Goal: Complete application form

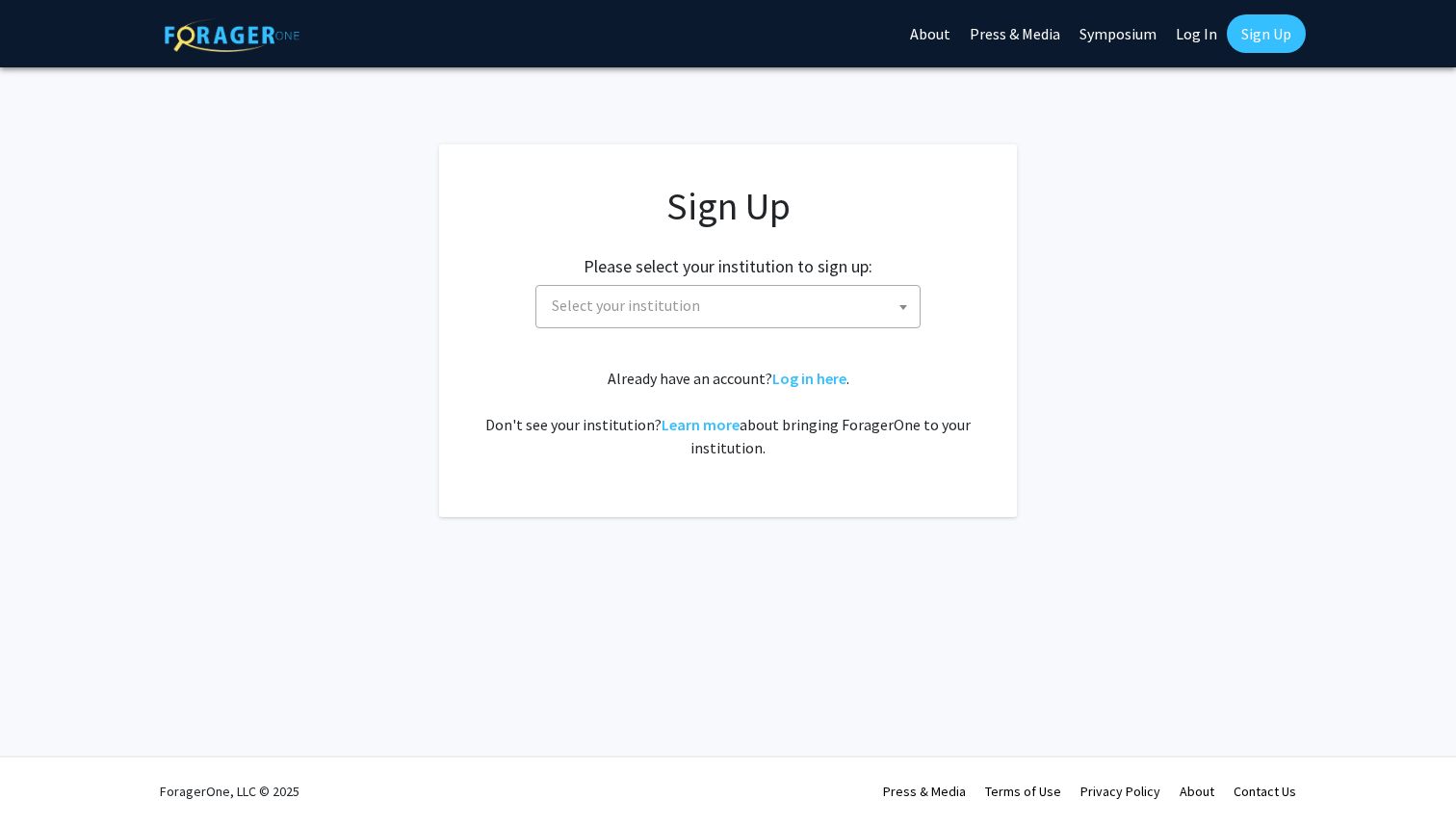
click at [714, 307] on span "Select your institution" at bounding box center [731, 306] width 375 height 40
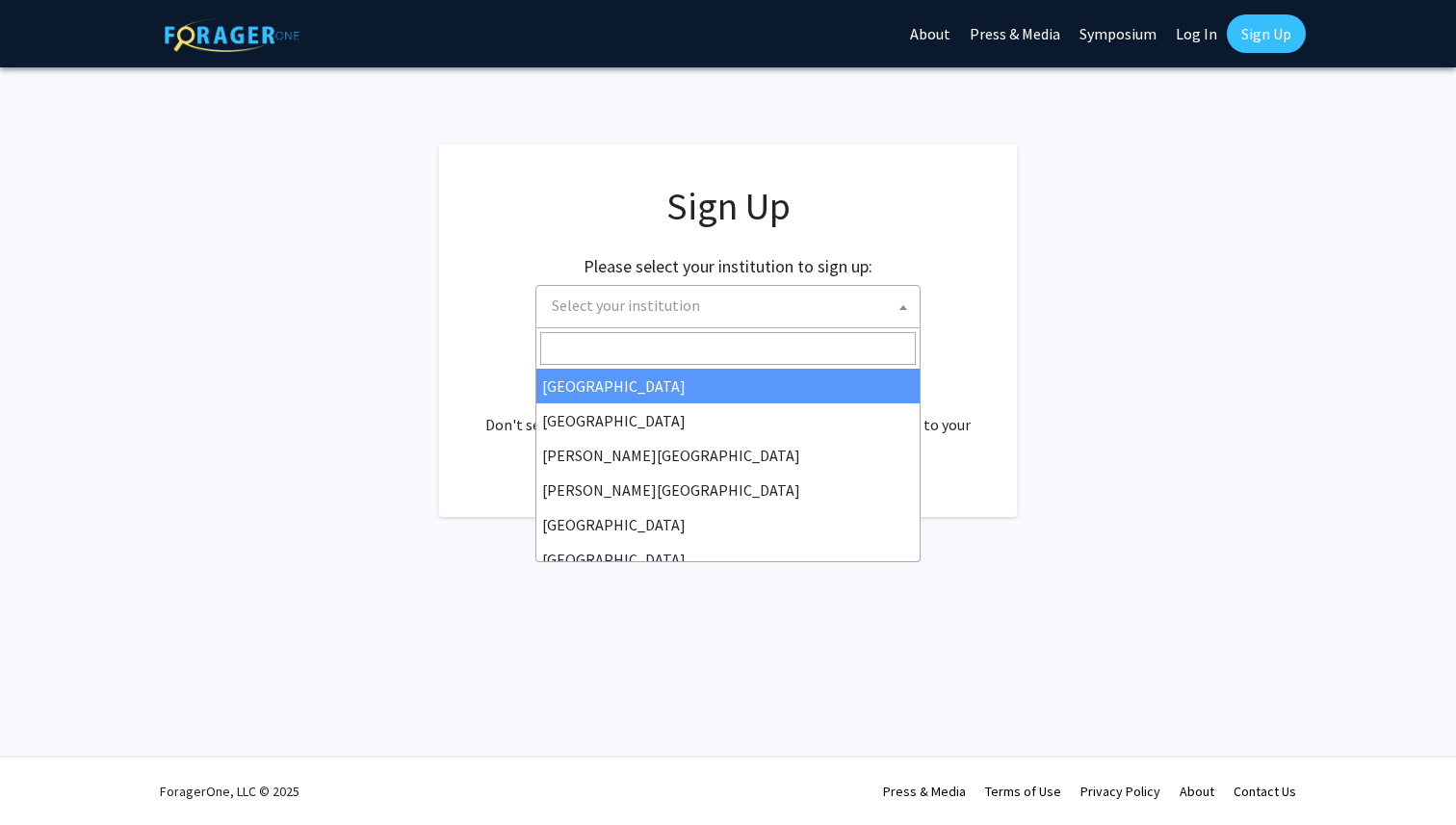
click at [721, 344] on input "Search" at bounding box center [728, 348] width 375 height 33
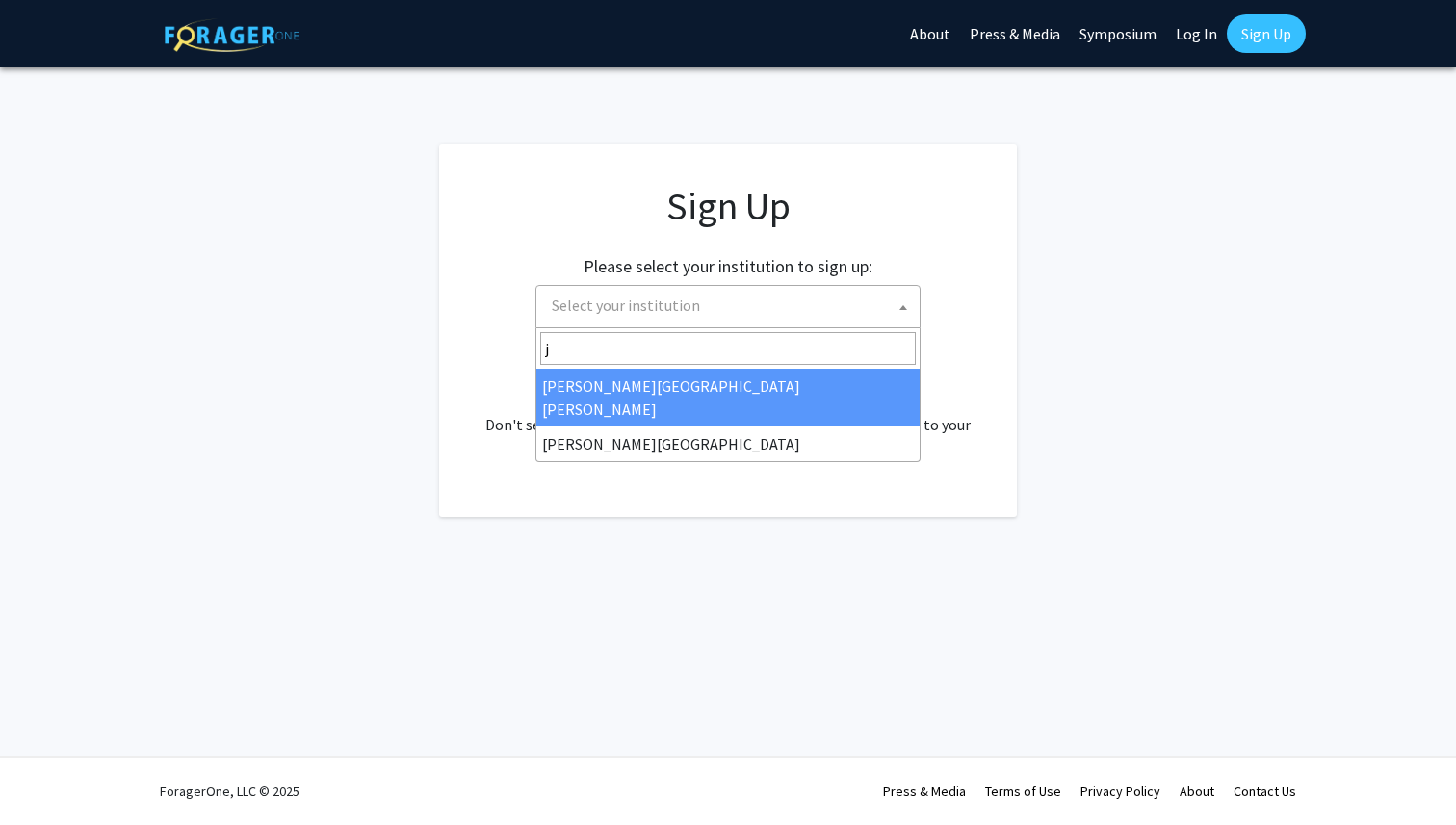
type input "j"
select select "1"
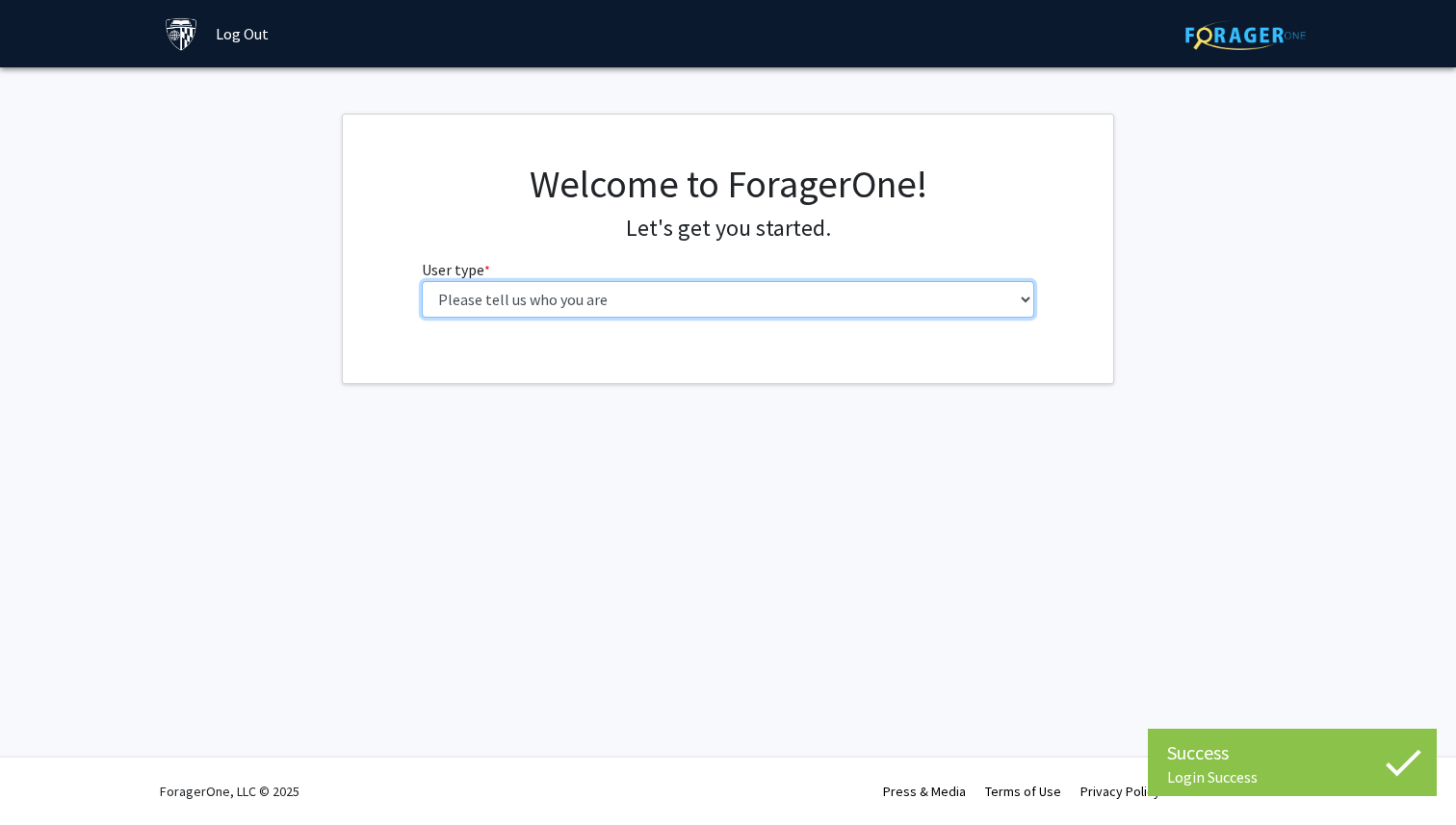
click at [815, 293] on select "Please tell us who you are Undergraduate Student Master's Student Doctoral Cand…" at bounding box center [728, 299] width 613 height 37
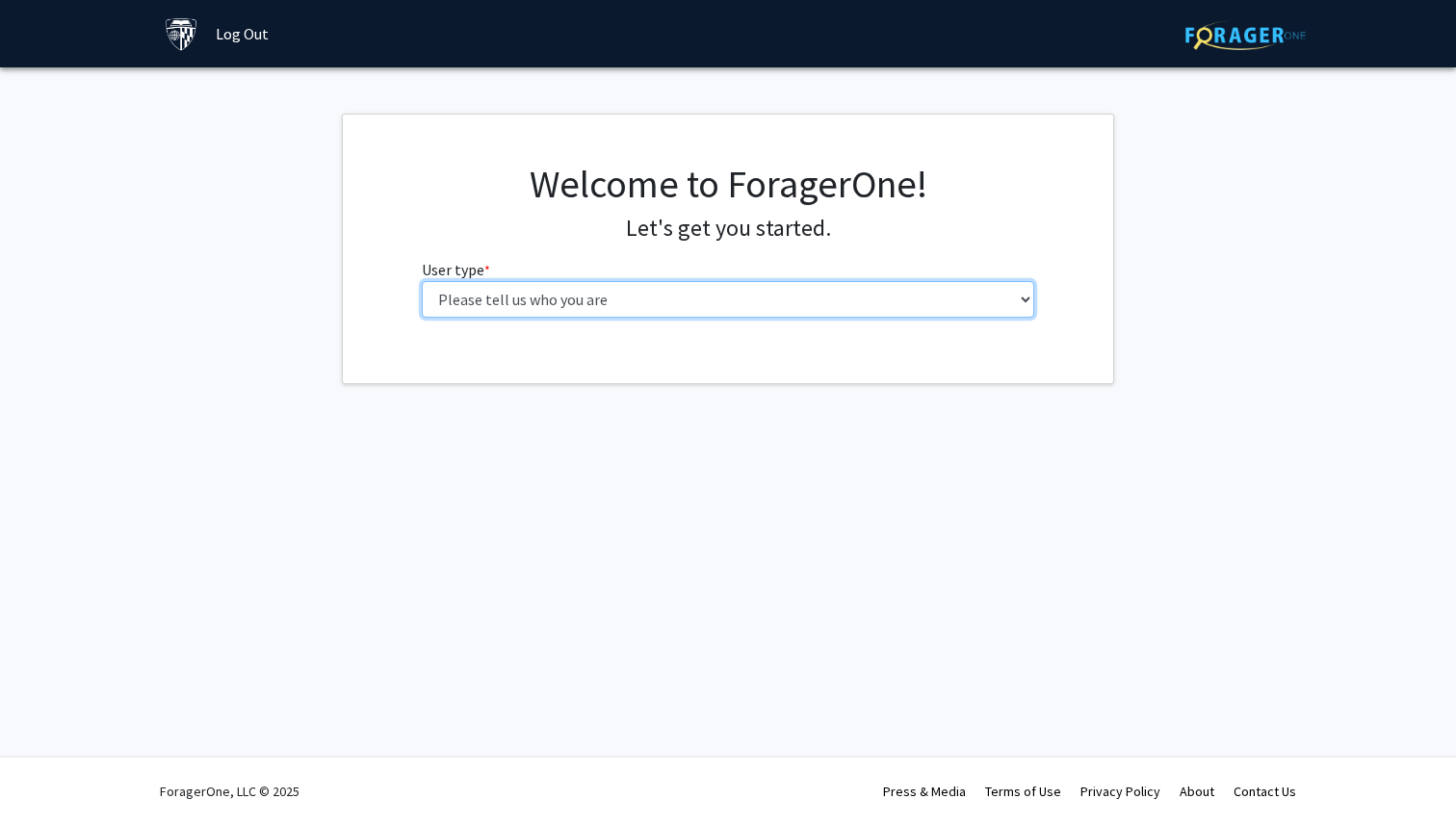
select select "2: masters"
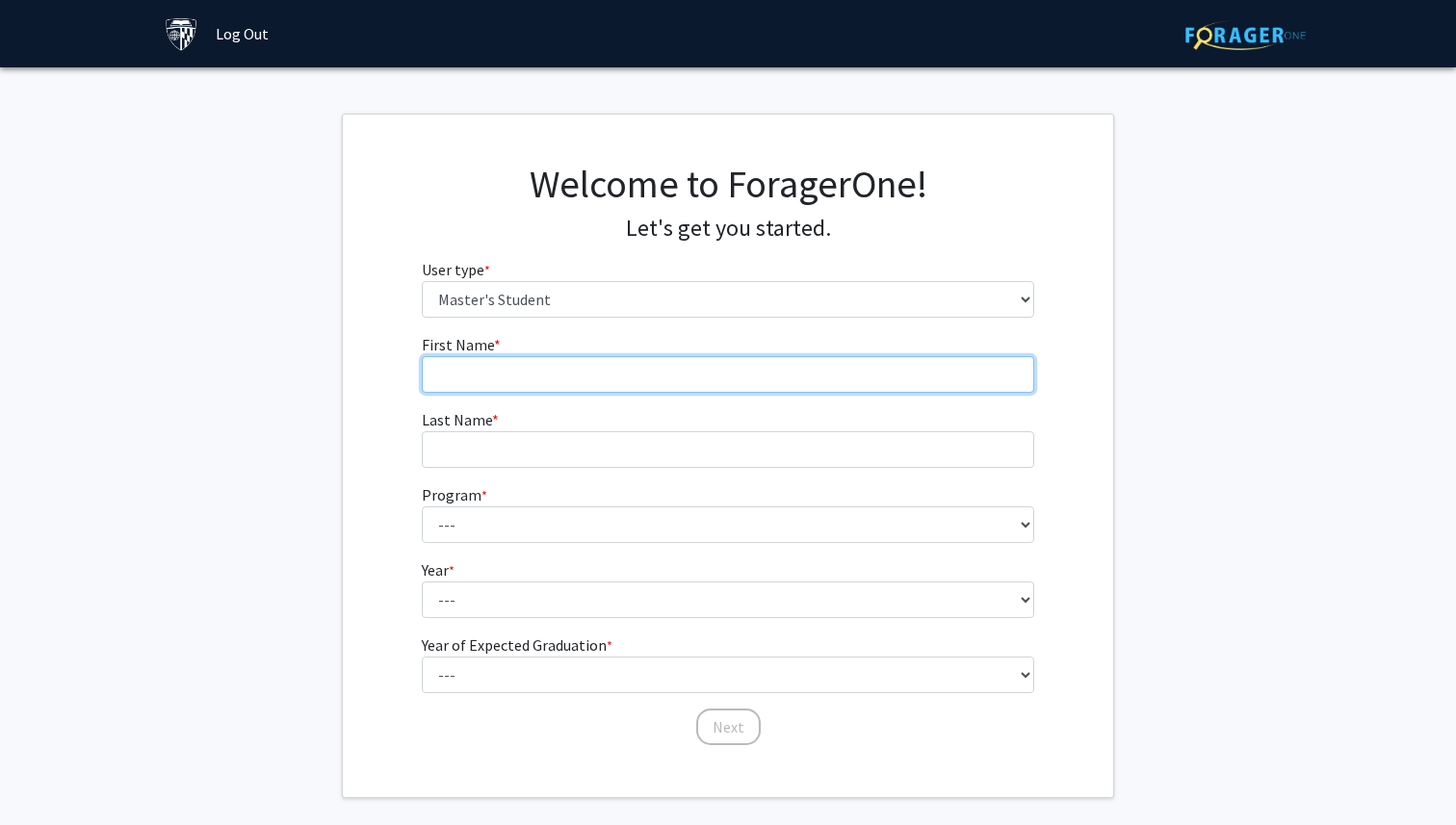
click at [601, 389] on input "First Name * required" at bounding box center [728, 374] width 613 height 37
type input "Mackayla"
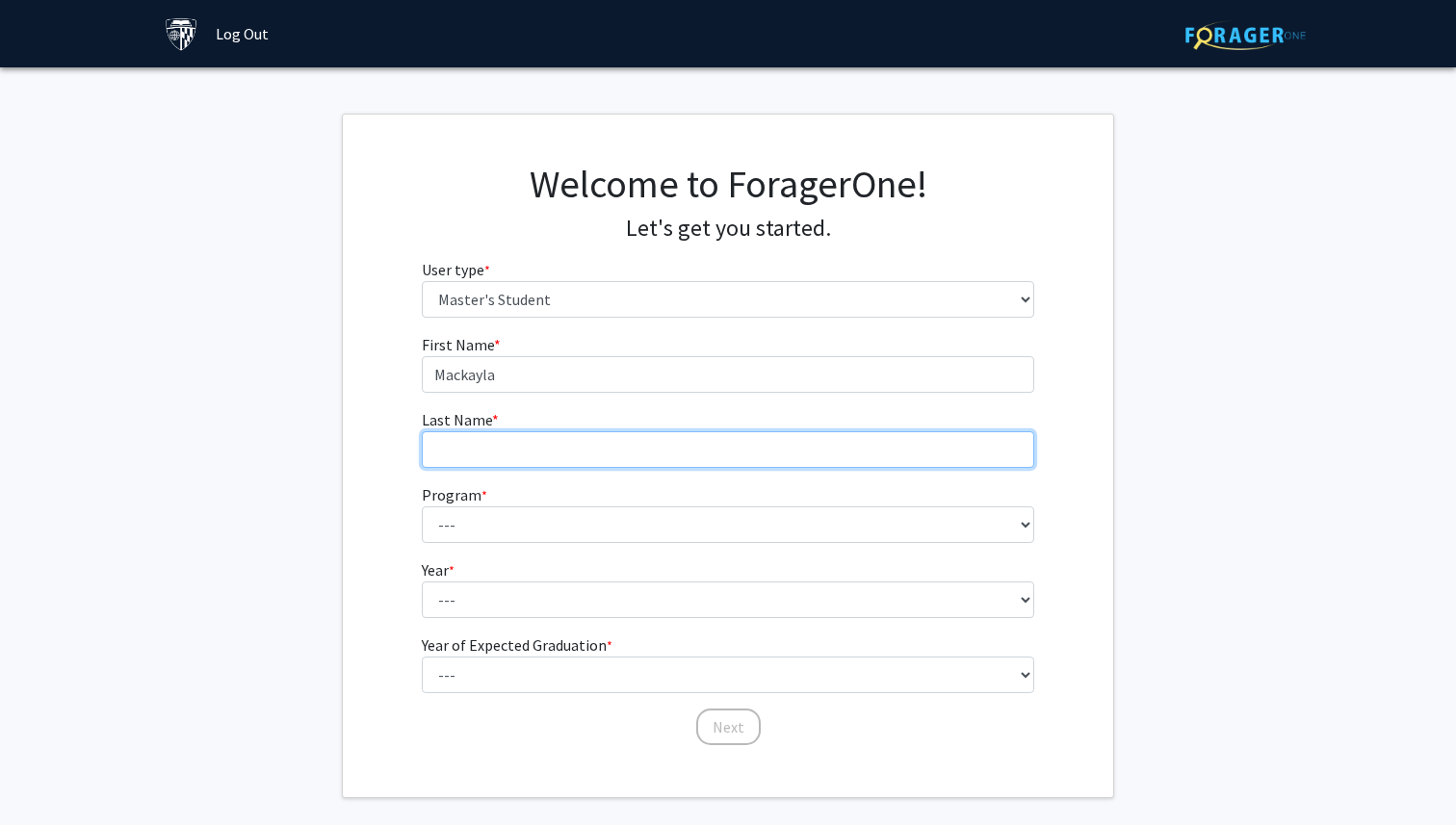
type input "Meng"
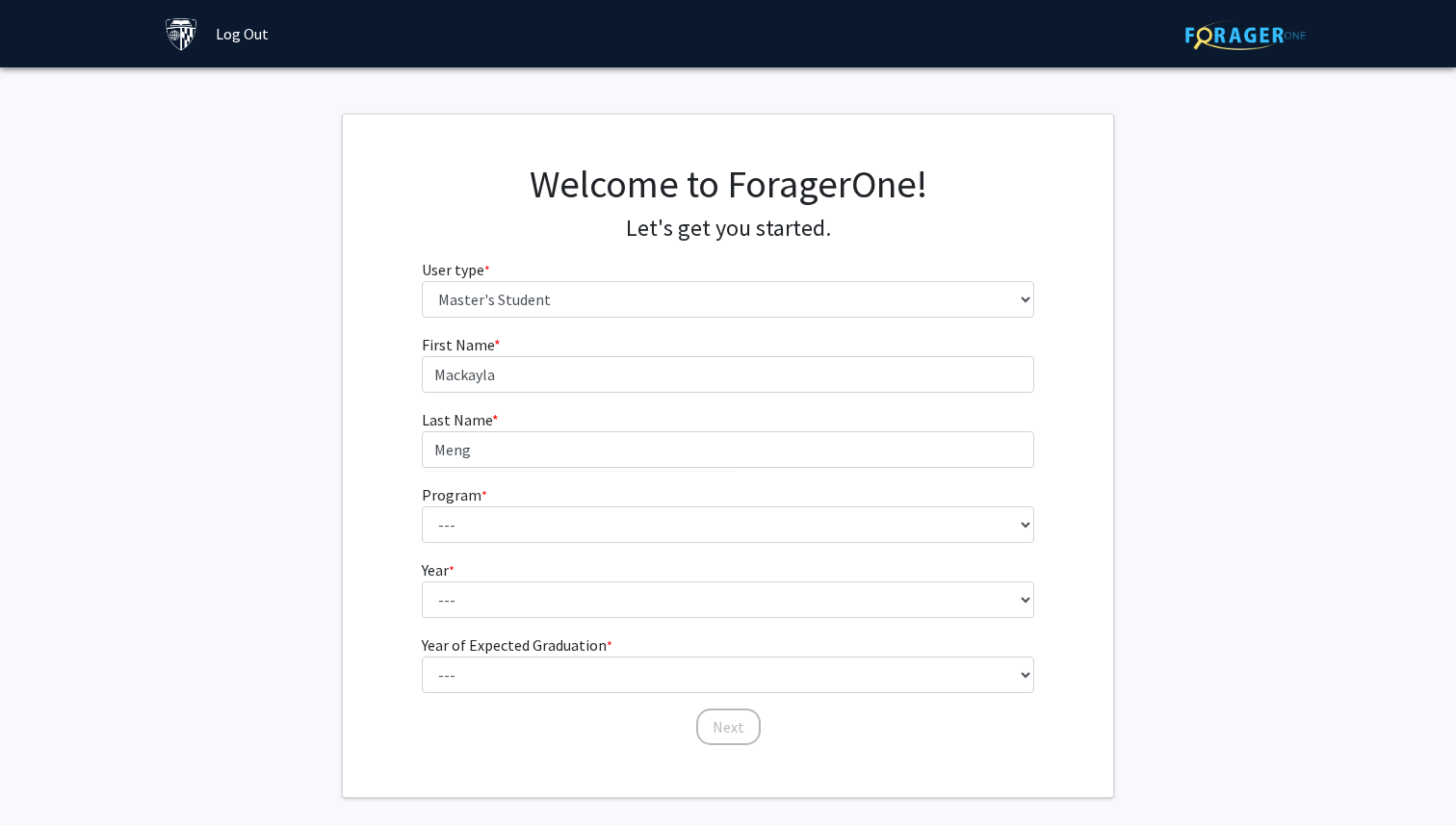
click at [382, 459] on div "First Name * required [PERSON_NAME] Last Name * required [PERSON_NAME] Program …" at bounding box center [728, 540] width 770 height 414
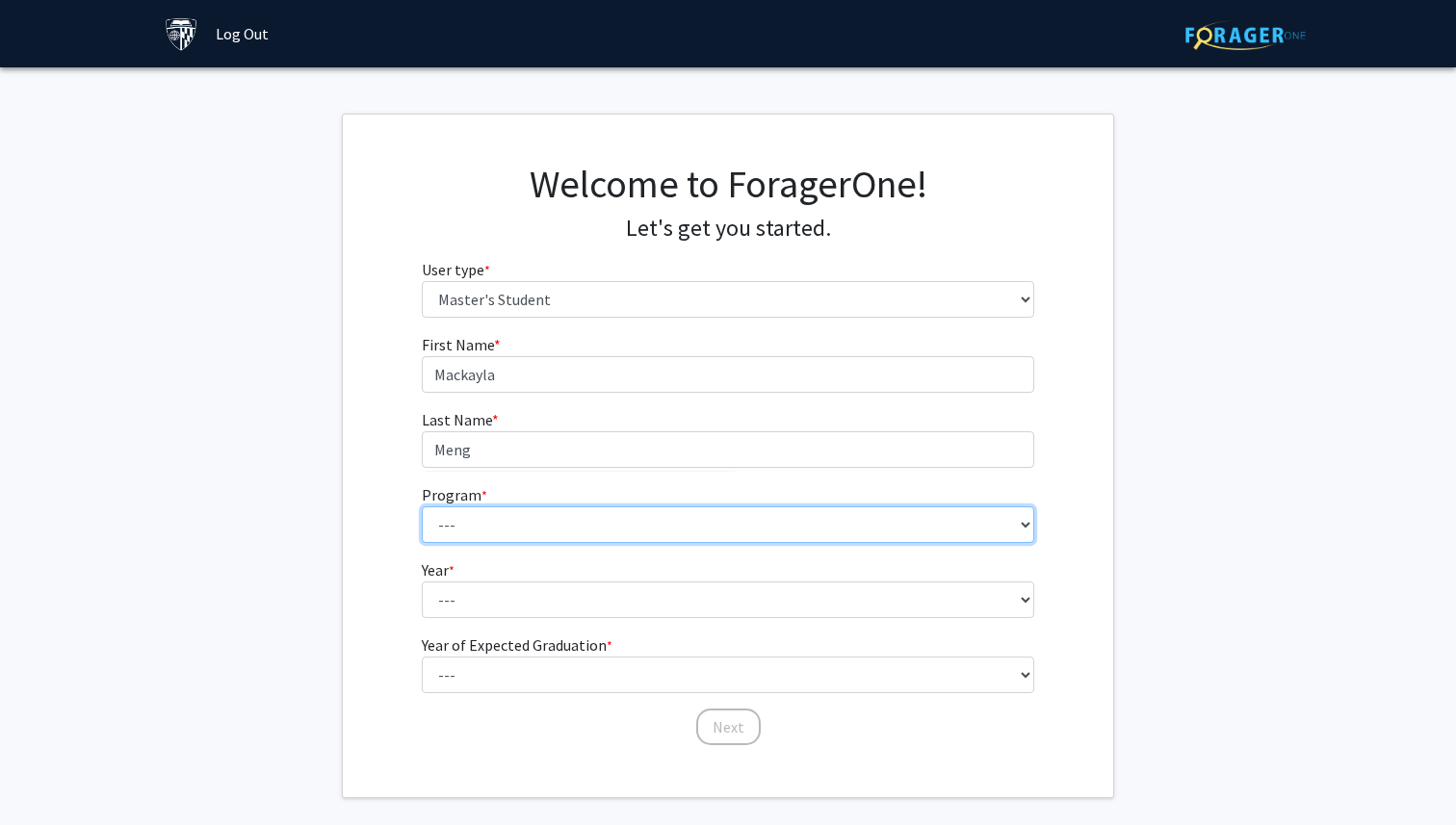
click at [436, 534] on select "--- Anatomy Education Applied and Computational Mathematics Applied Biomedical …" at bounding box center [728, 524] width 613 height 37
select select "114: 113"
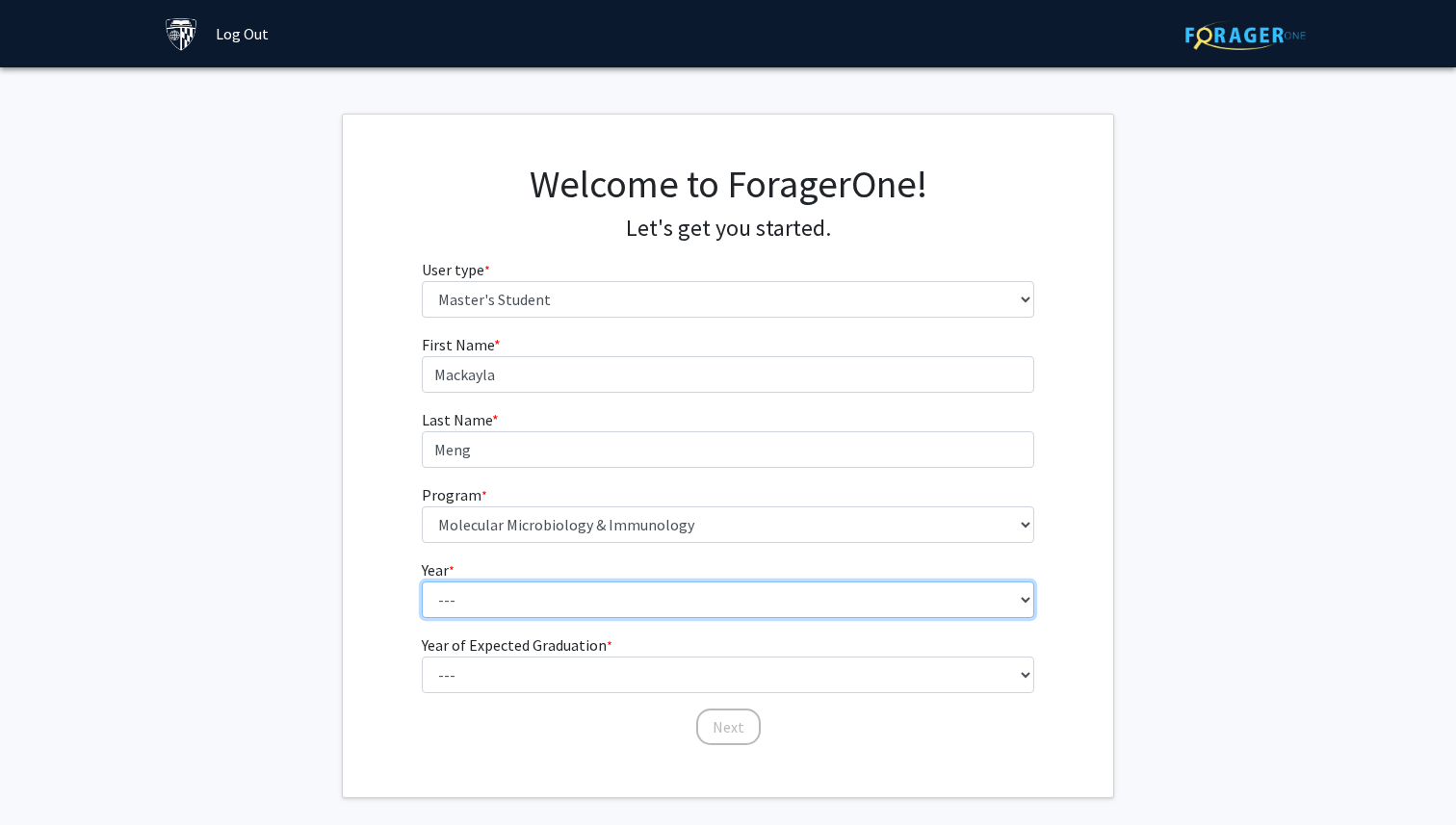
click at [532, 607] on select "--- First Year Second Year" at bounding box center [728, 600] width 613 height 37
select select "1: first_year"
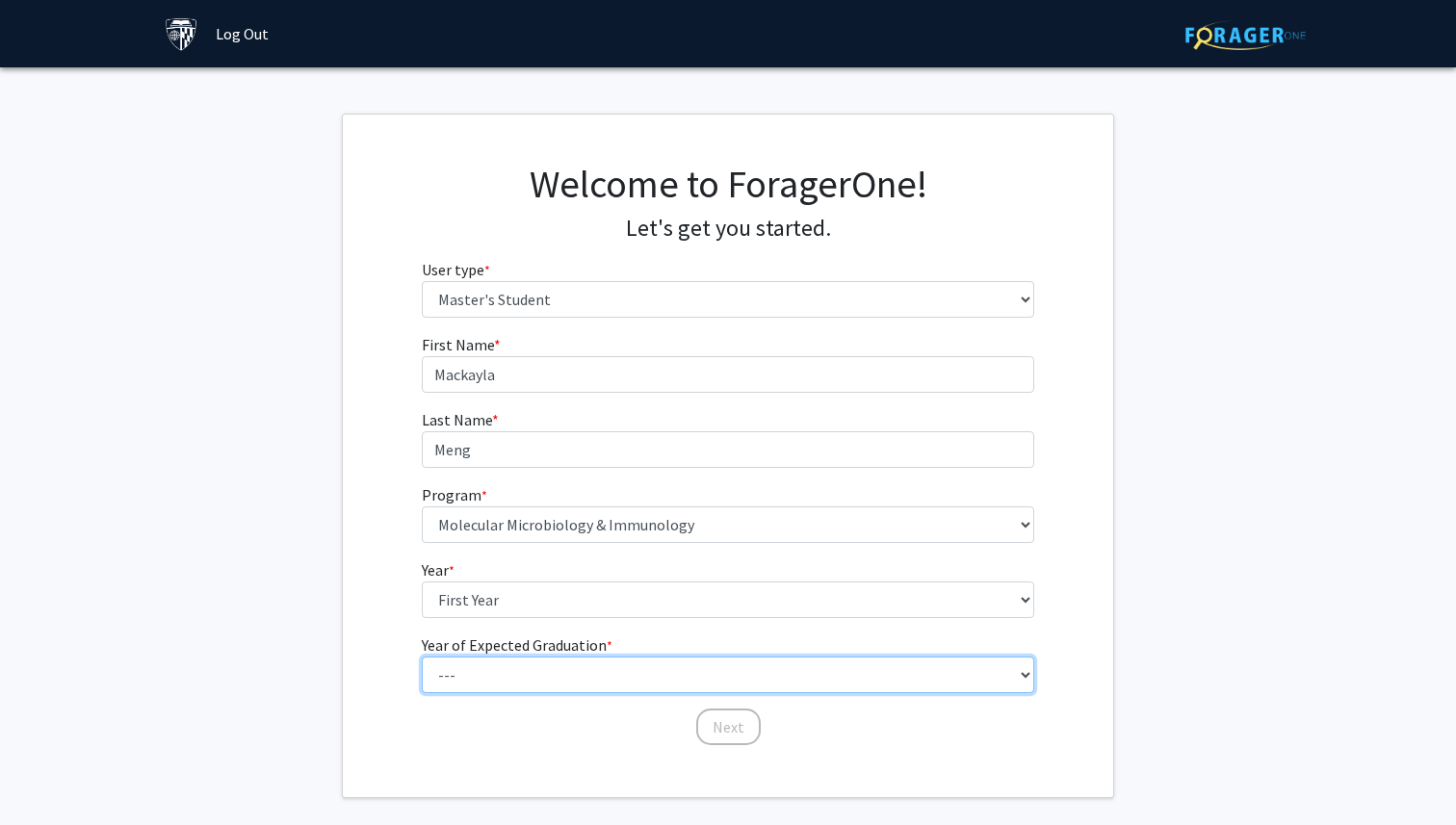
click at [532, 677] on select "--- 2025 2026 2027 2028 2029 2030 2031 2032 2033 2034" at bounding box center [728, 675] width 613 height 37
select select "2: 2026"
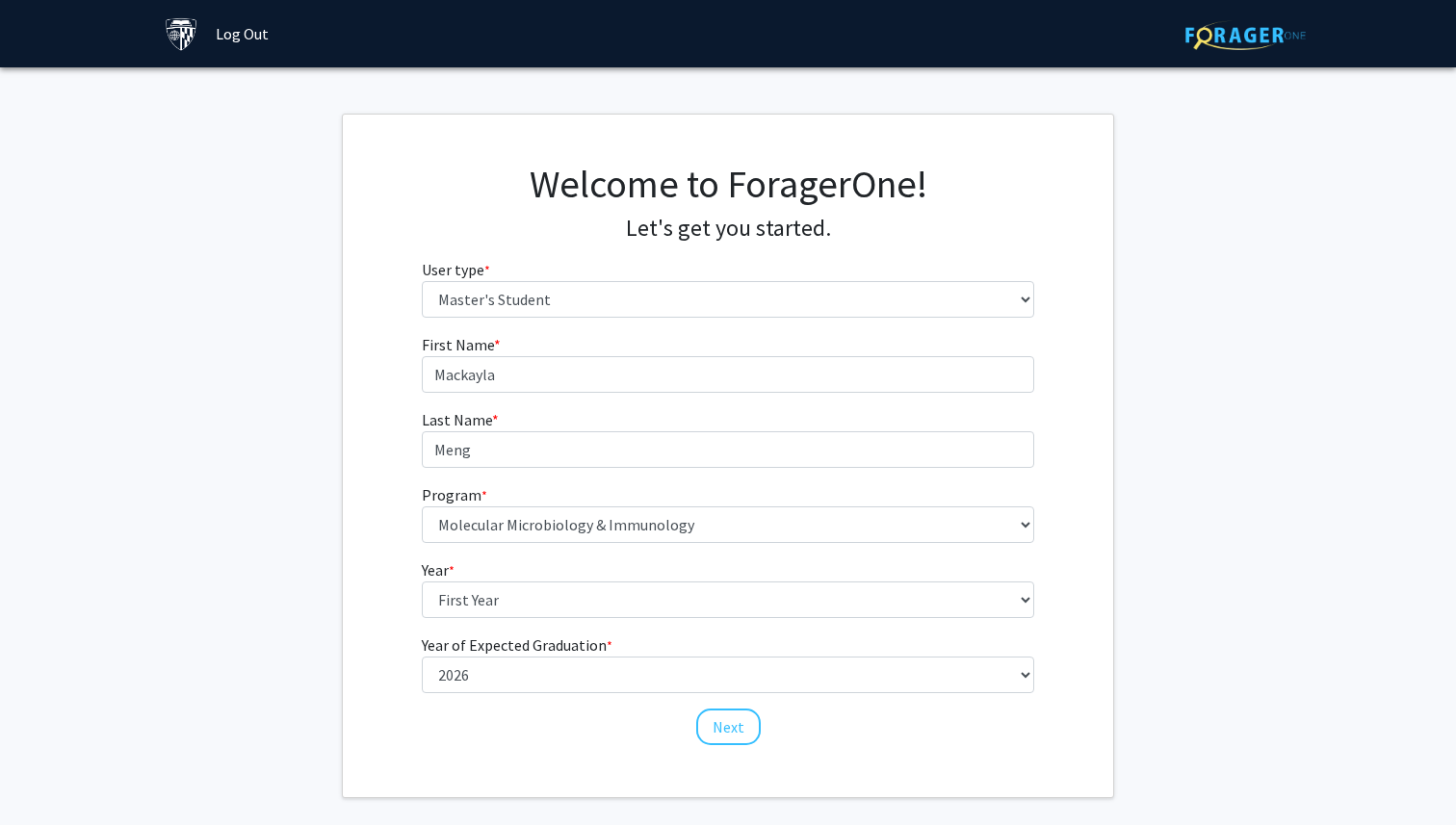
click at [378, 653] on div "First Name * required [PERSON_NAME] Last Name * required [PERSON_NAME] Program …" at bounding box center [728, 540] width 770 height 414
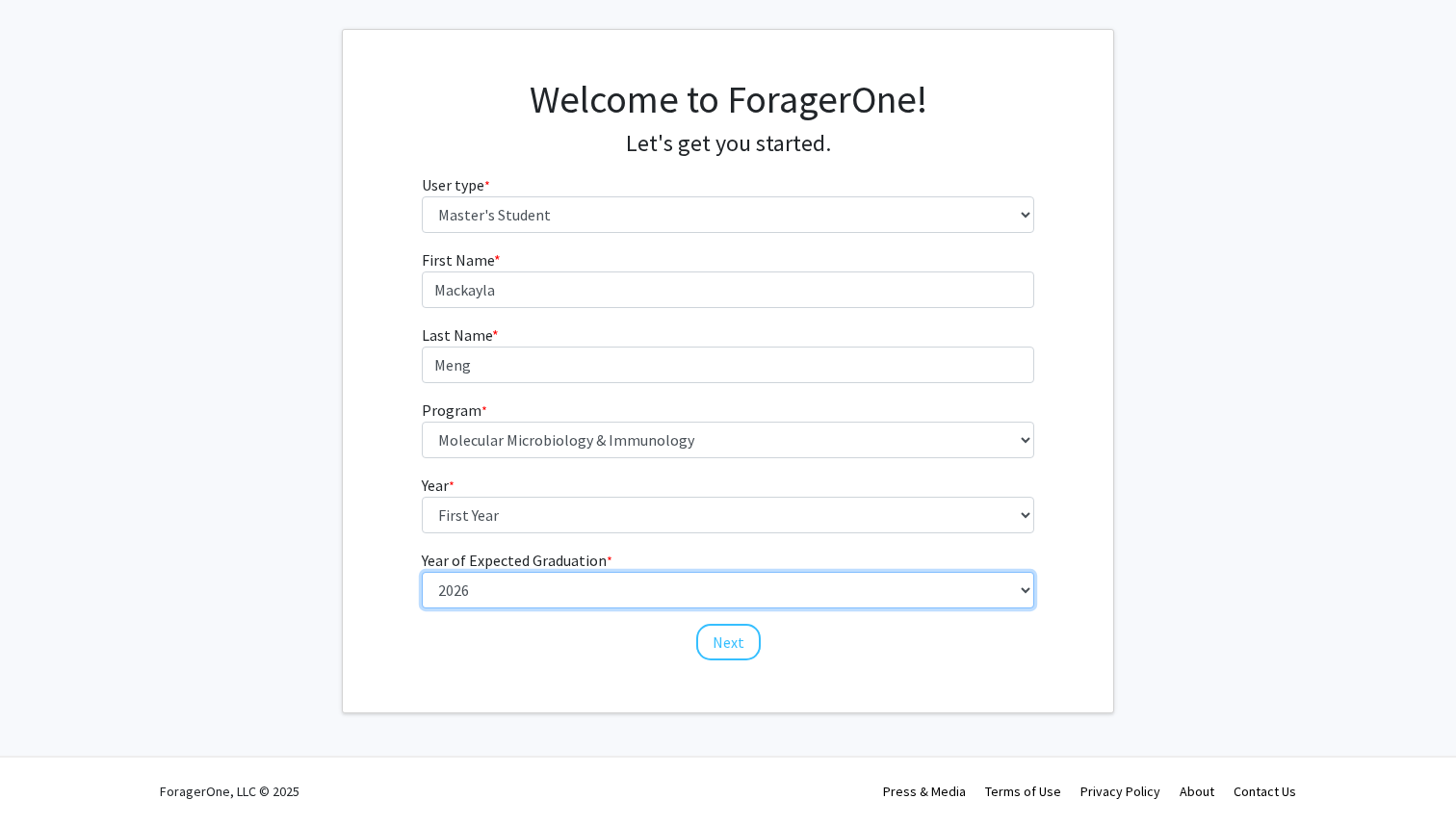
click at [542, 584] on select "--- 2025 2026 2027 2028 2029 2030 2031 2032 2033 2034" at bounding box center [728, 590] width 613 height 37
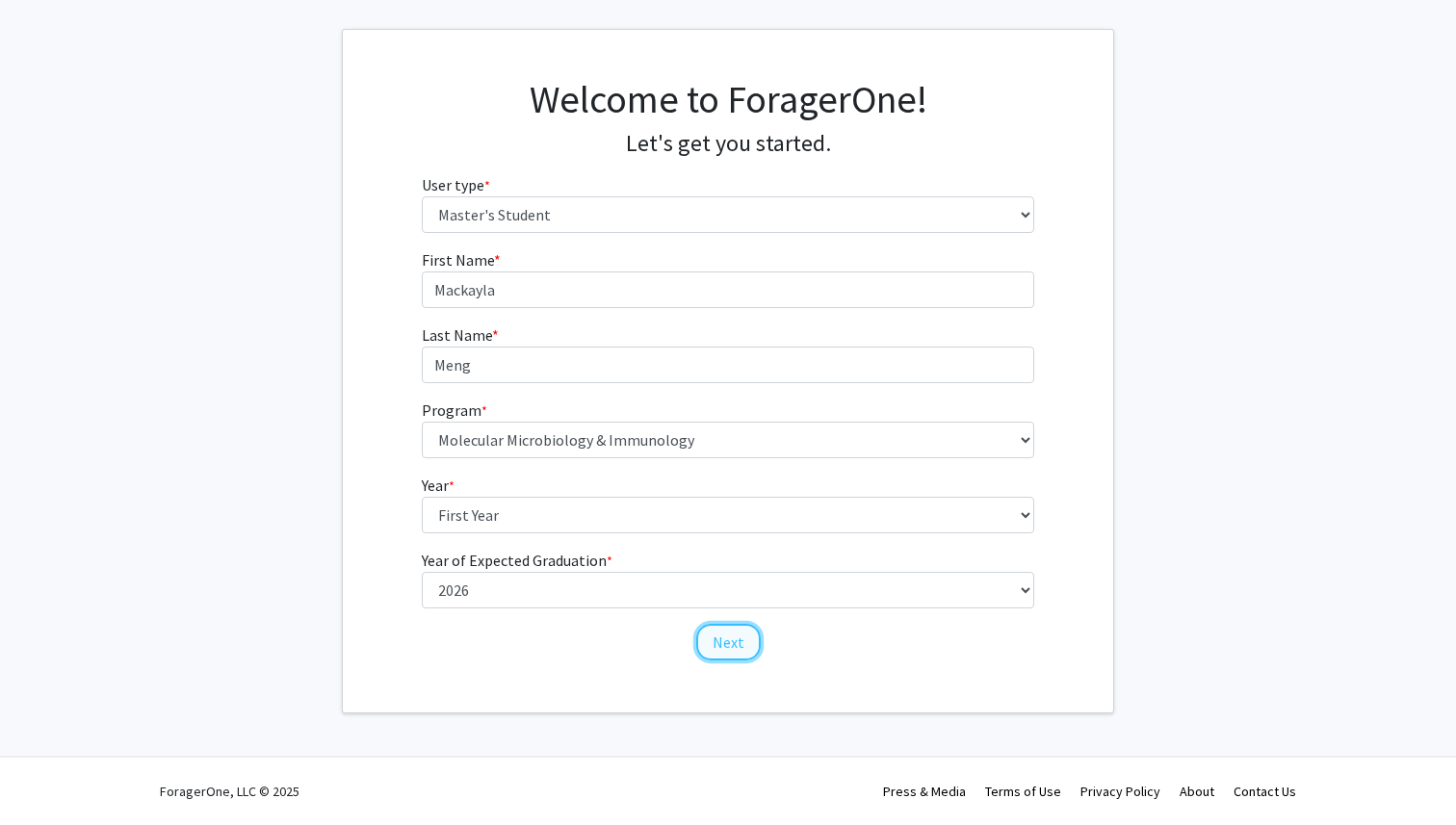
click at [752, 636] on button "Next" at bounding box center [728, 642] width 65 height 37
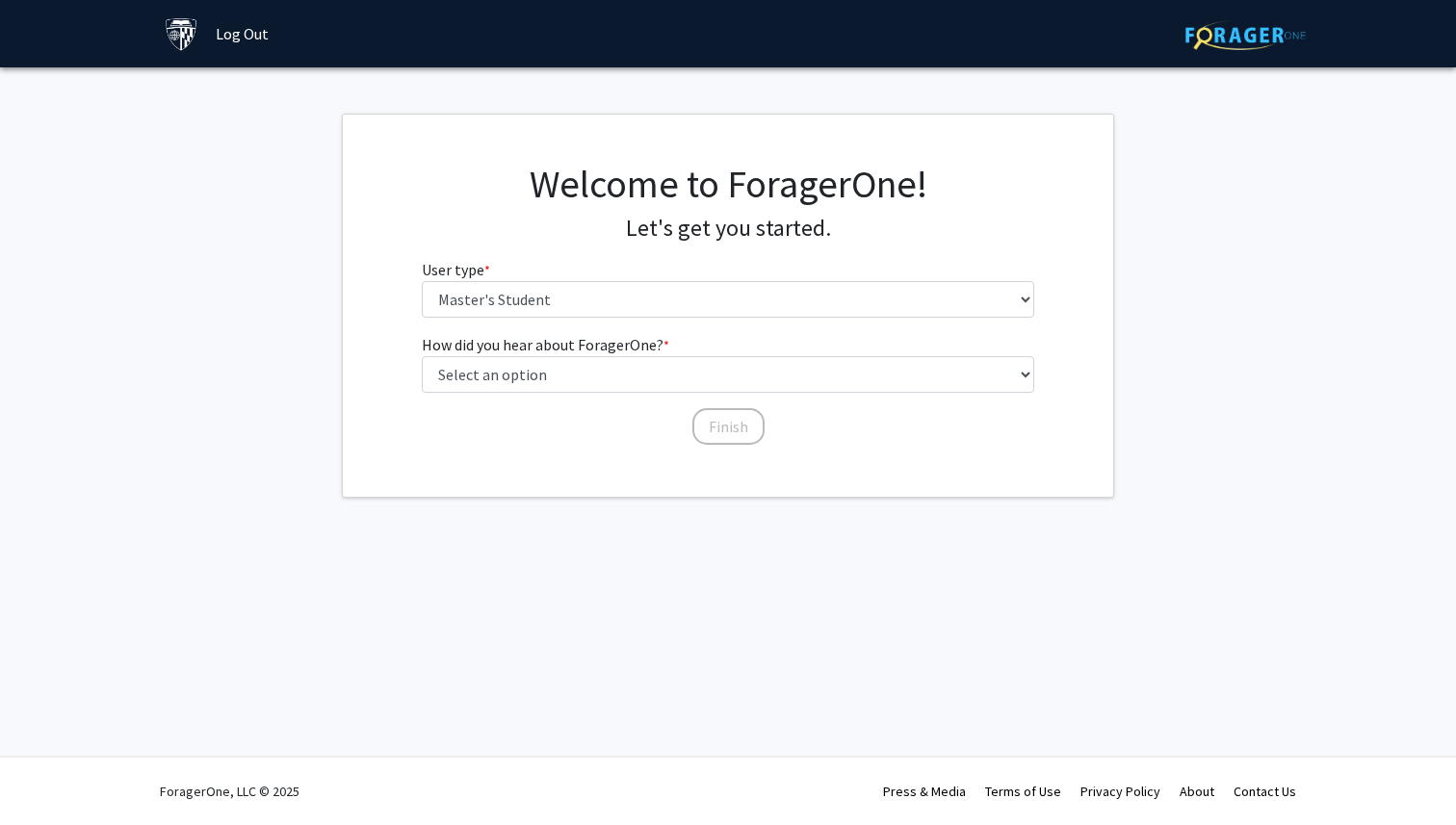
scroll to position [0, 0]
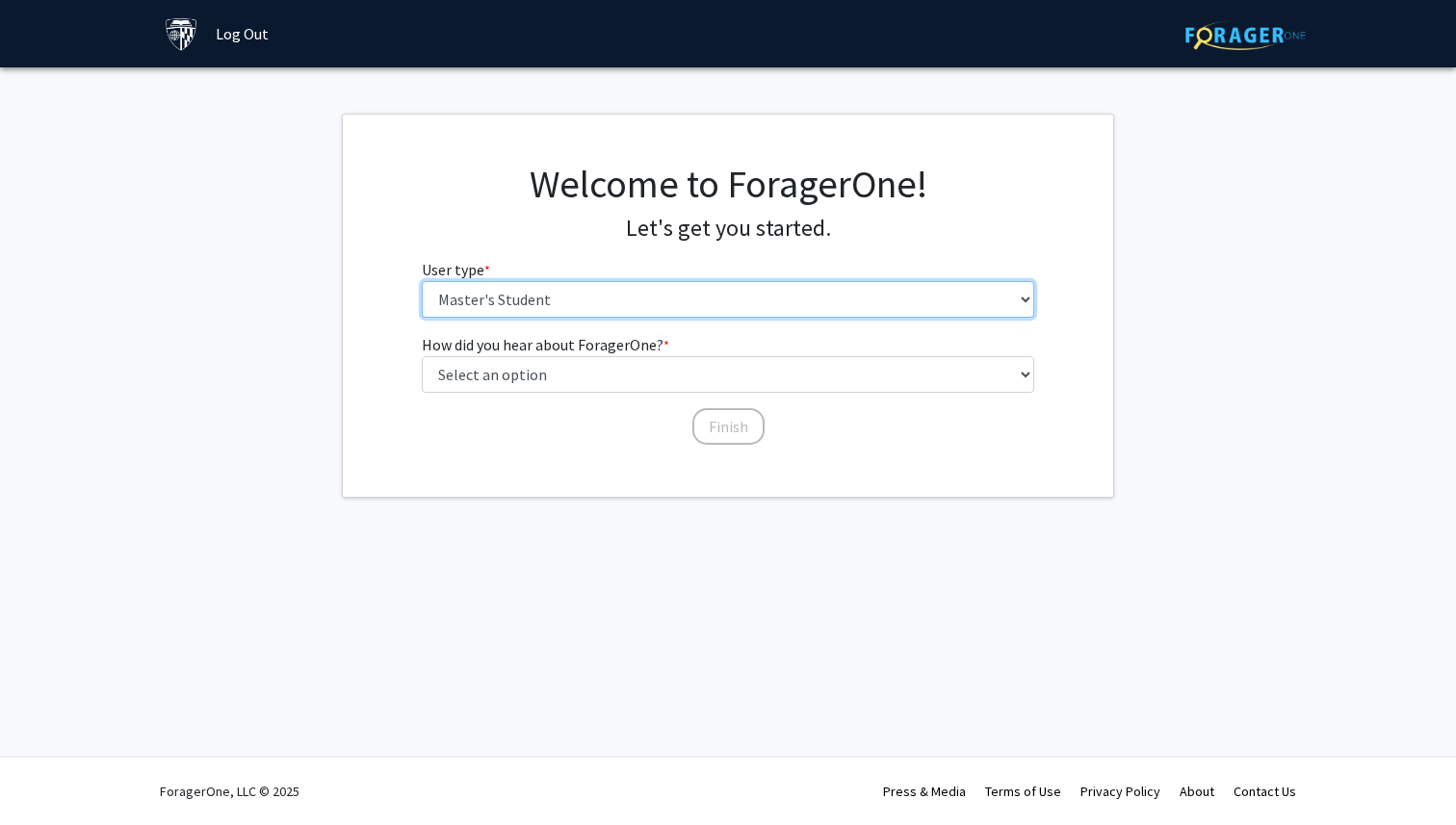
click at [642, 308] on select "Please tell us who you are Undergraduate Student Master's Student Doctoral Cand…" at bounding box center [728, 299] width 613 height 37
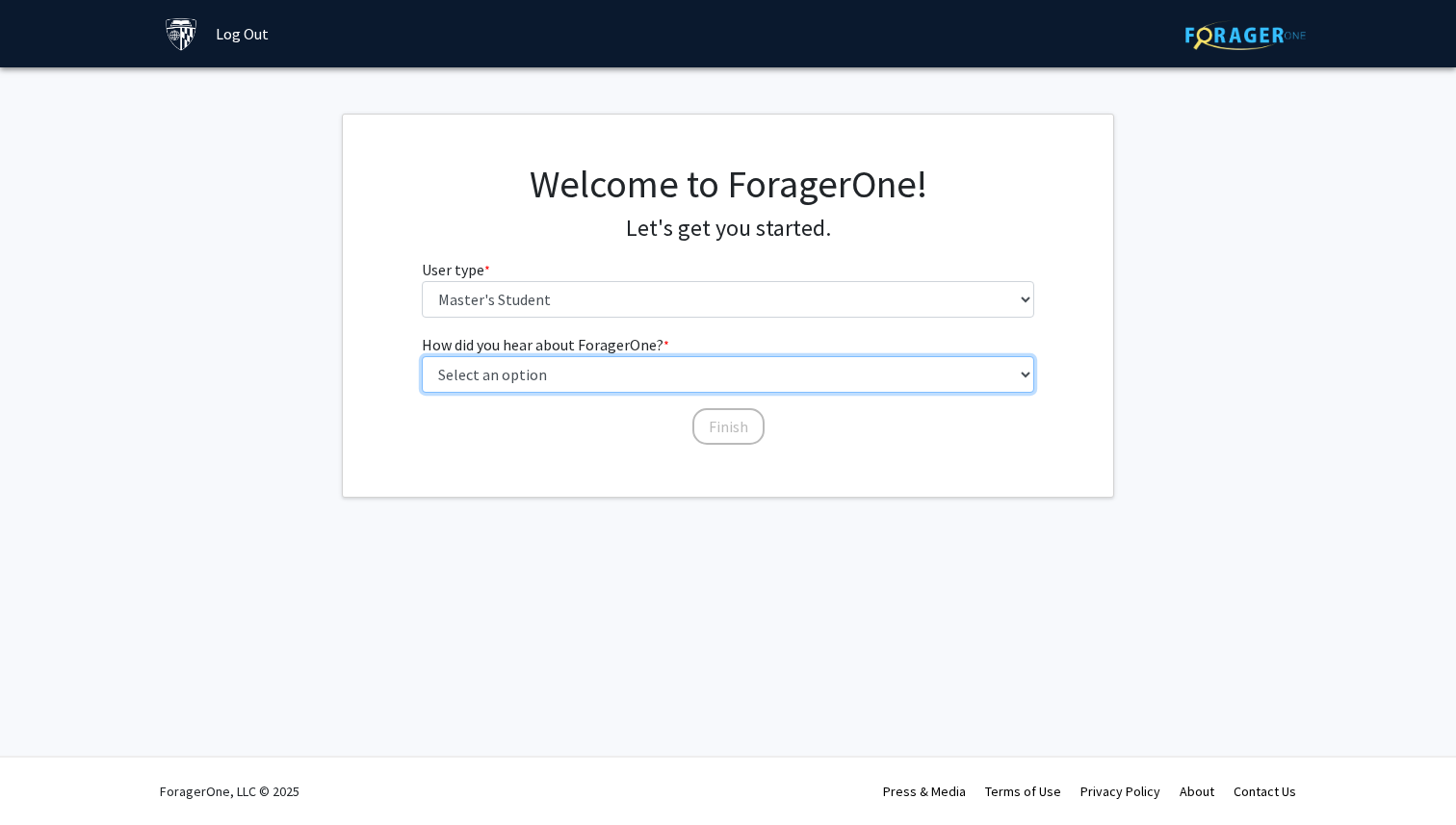
click at [622, 371] on select "Select an option Peer/student recommendation Faculty/staff recommendation Unive…" at bounding box center [728, 374] width 613 height 37
select select "3: university_website"
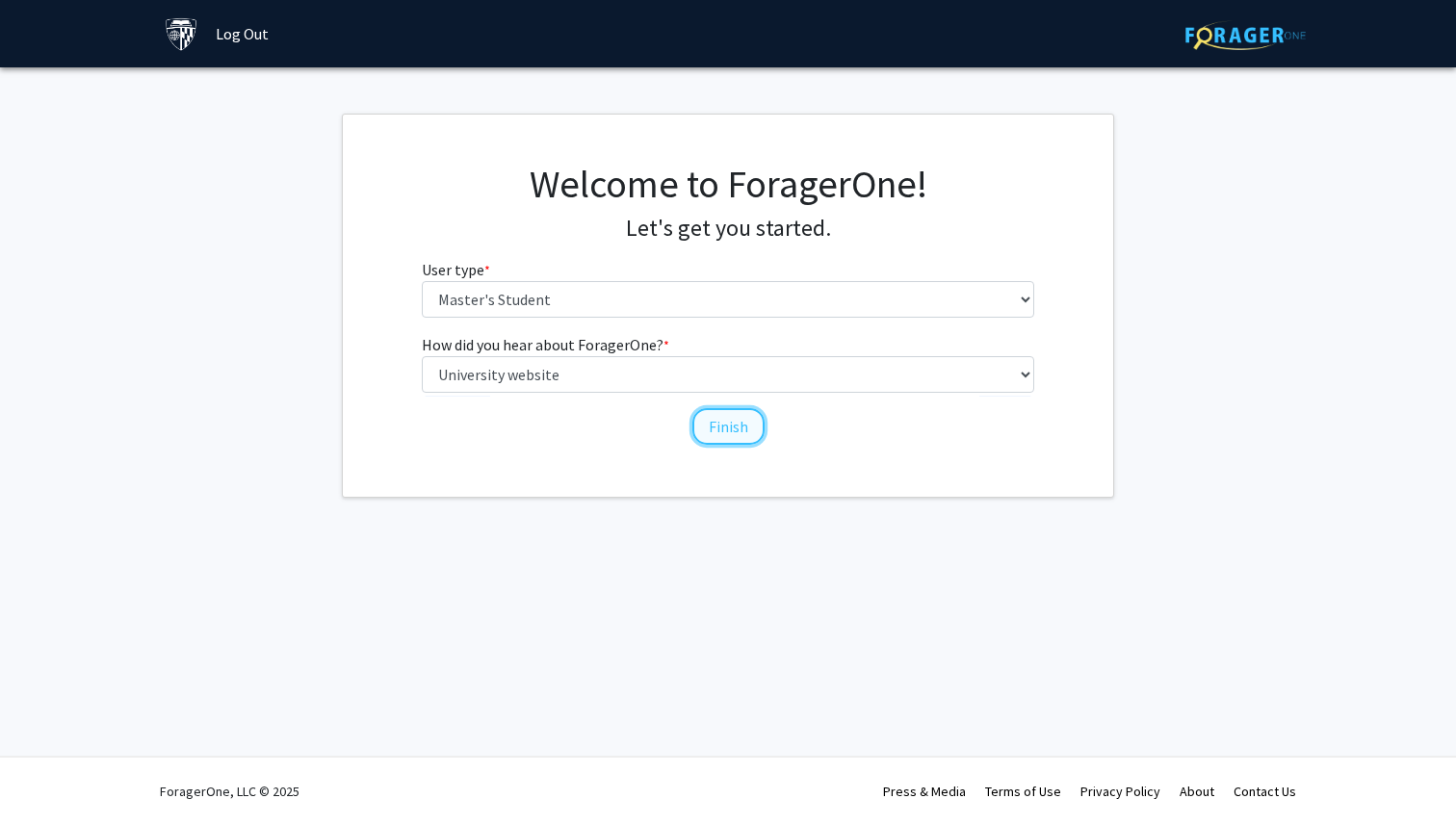
click at [734, 419] on button "Finish" at bounding box center [728, 426] width 72 height 37
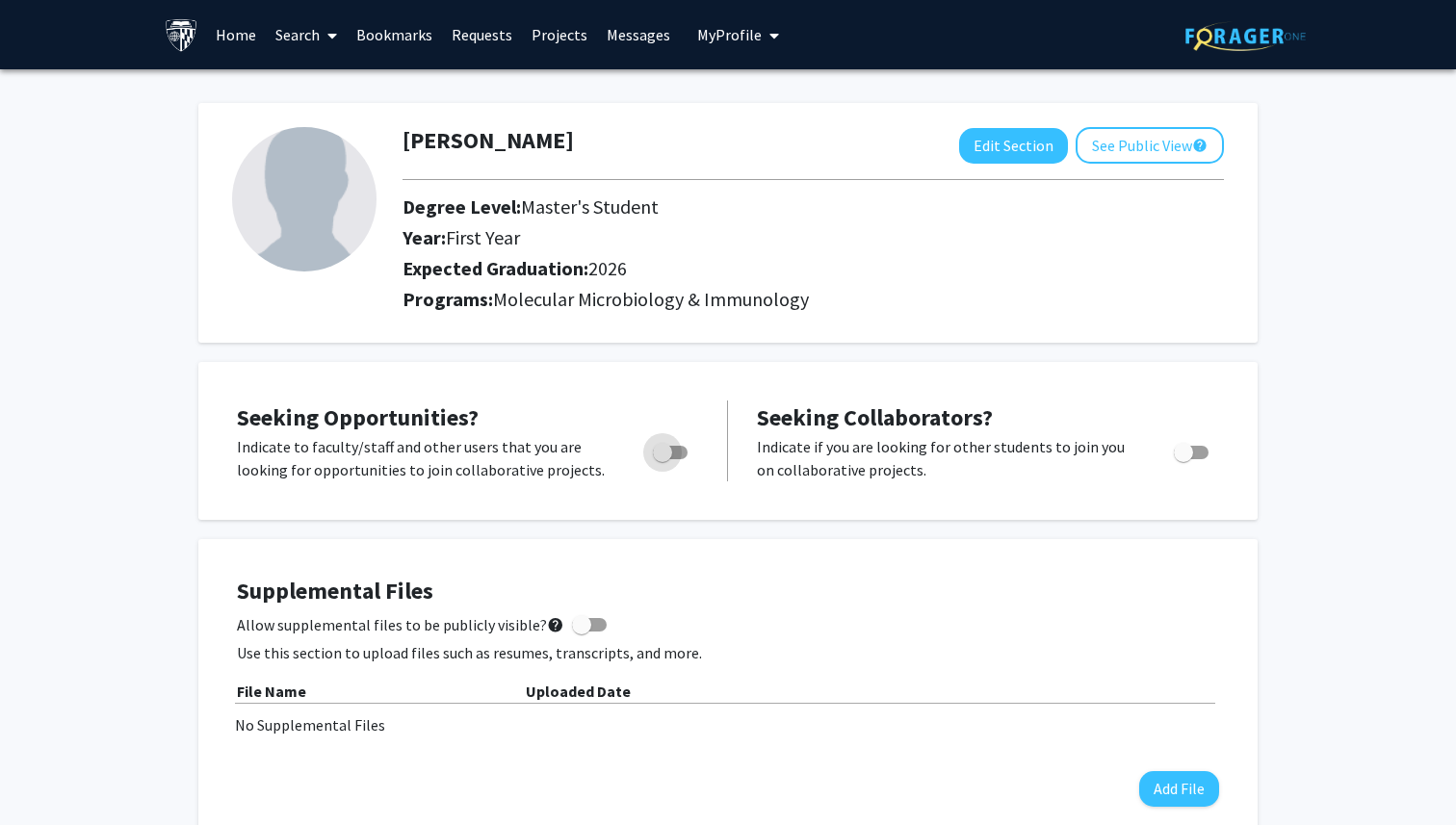
click at [687, 459] on label "Toggle" at bounding box center [666, 452] width 43 height 23
click at [662, 460] on input "Are you actively seeking opportunities?" at bounding box center [662, 460] width 1 height 1
checkbox input "true"
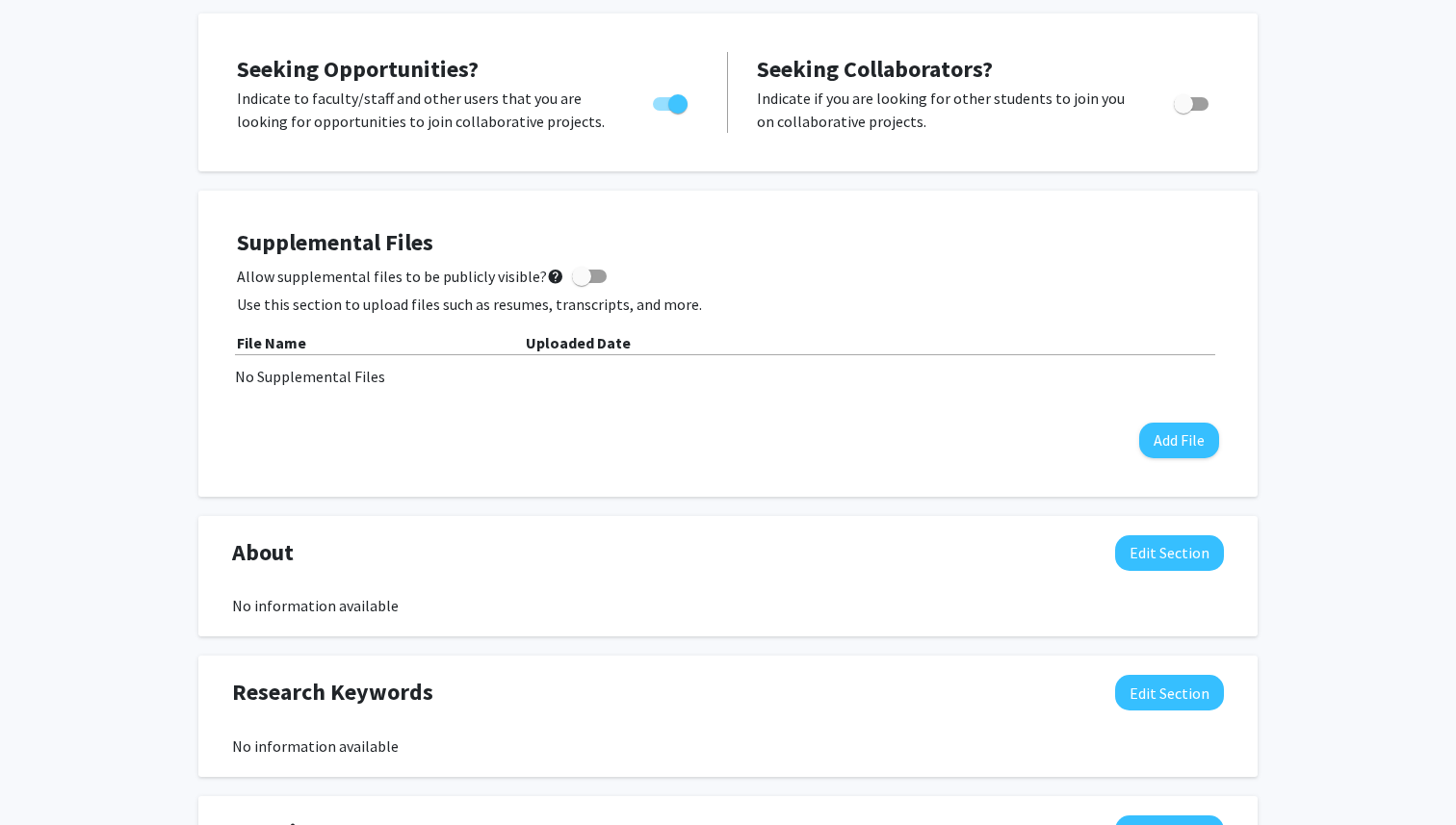
scroll to position [356, 0]
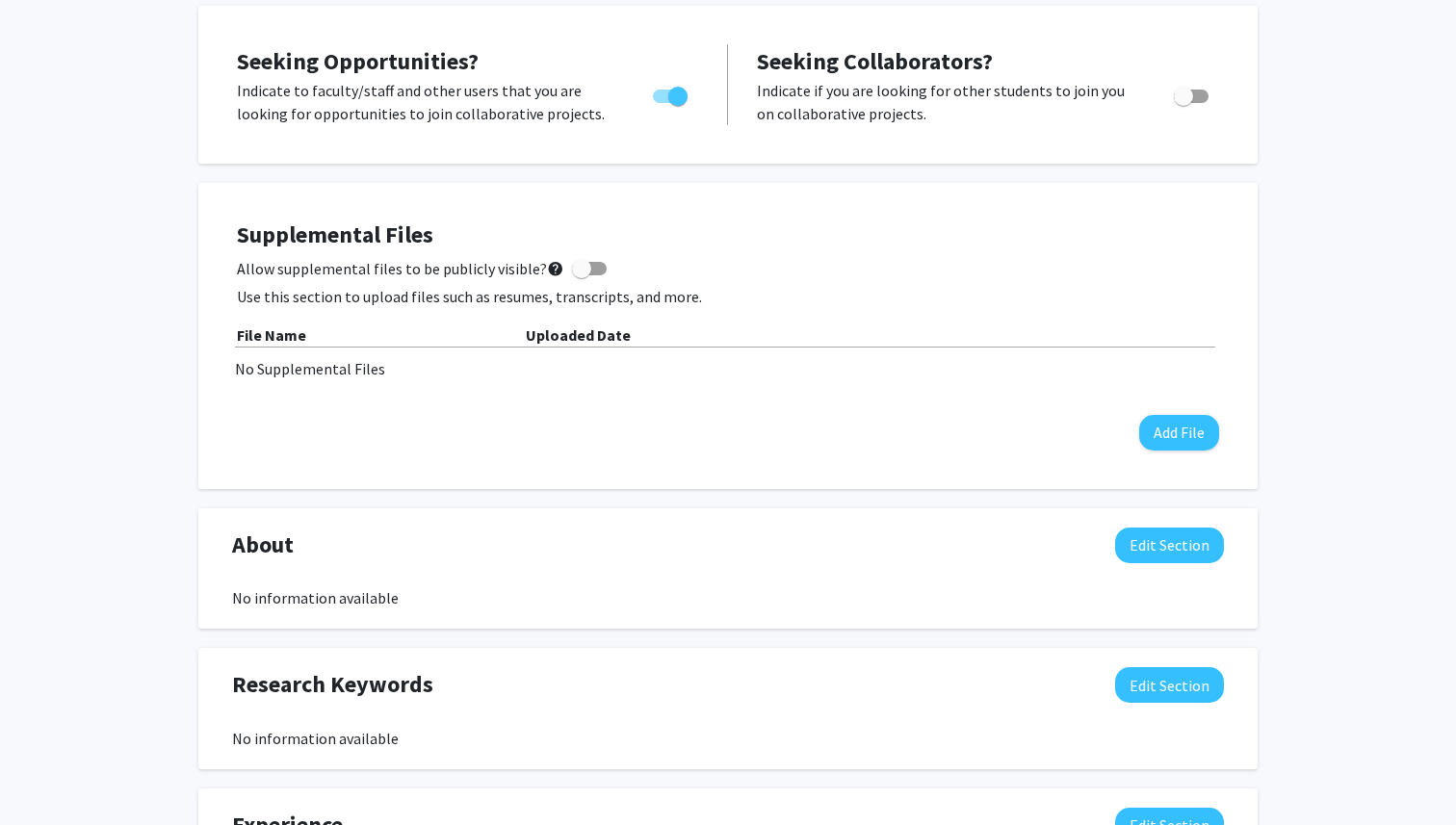
click at [1398, 314] on div "[PERSON_NAME] Edit Section See Public View help Degree Level: Master's Student …" at bounding box center [728, 553] width 1456 height 1680
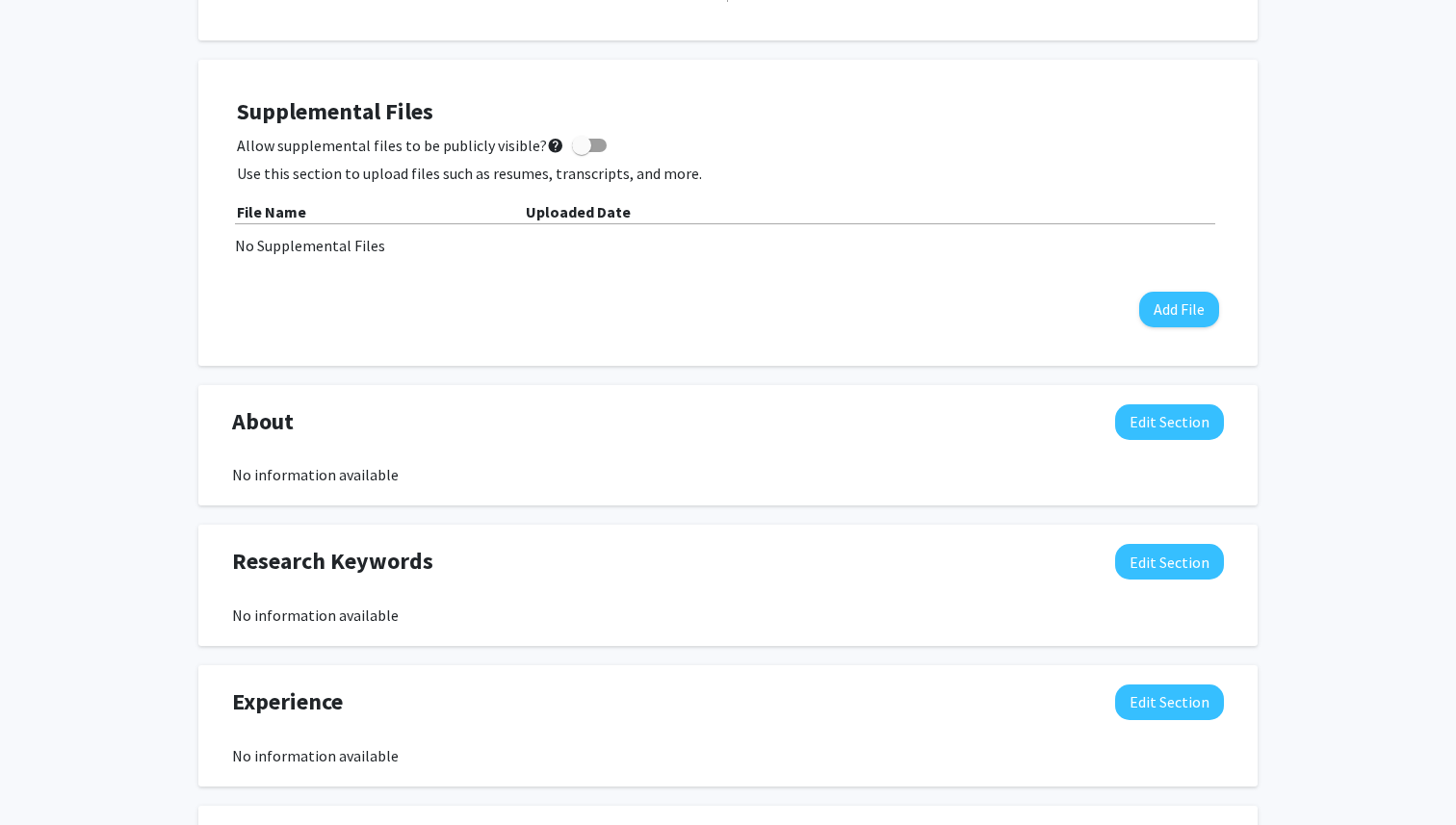
scroll to position [335, 0]
